Goal: Information Seeking & Learning: Learn about a topic

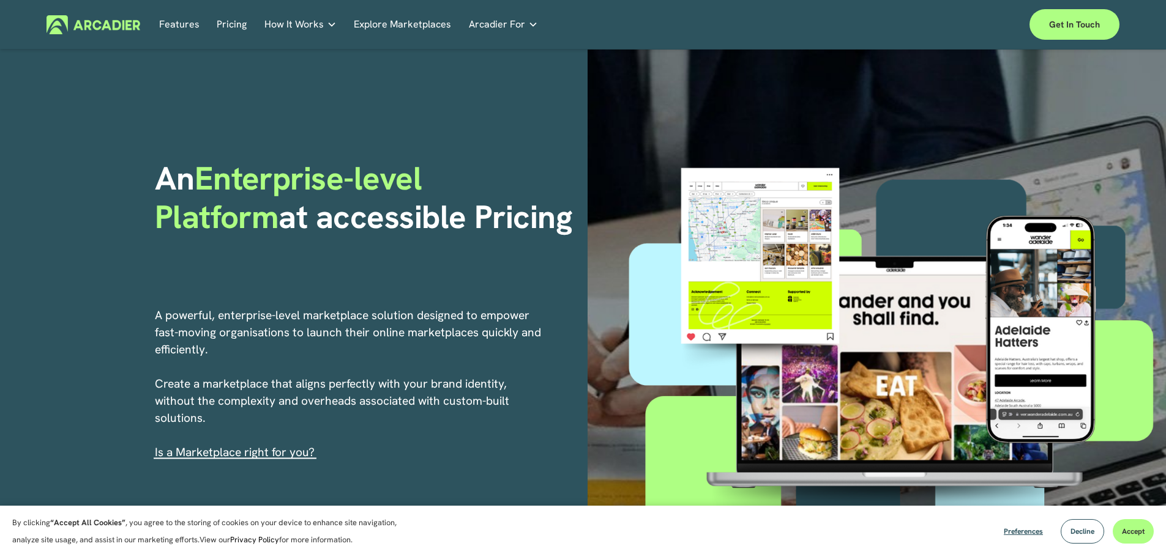
click at [231, 19] on link "Pricing" at bounding box center [232, 24] width 30 height 19
